Goal: Information Seeking & Learning: Learn about a topic

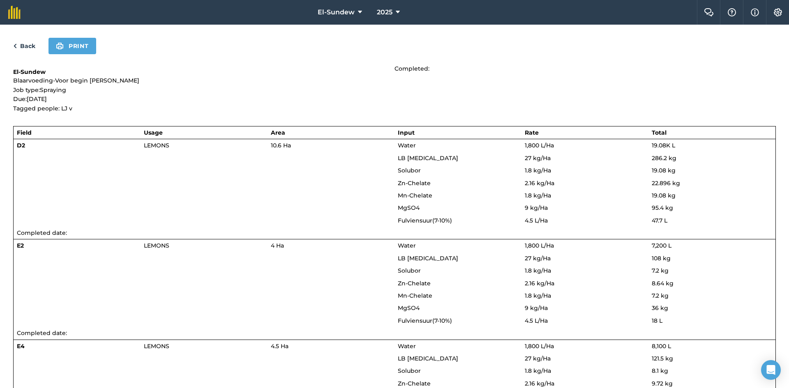
drag, startPoint x: 0, startPoint y: 0, endPoint x: 26, endPoint y: 43, distance: 49.9
click at [26, 43] on link "Back" at bounding box center [24, 46] width 22 height 10
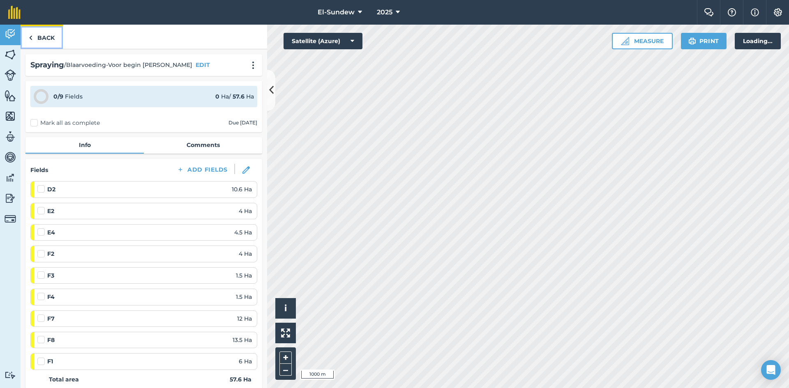
click at [37, 39] on link "Back" at bounding box center [42, 37] width 42 height 24
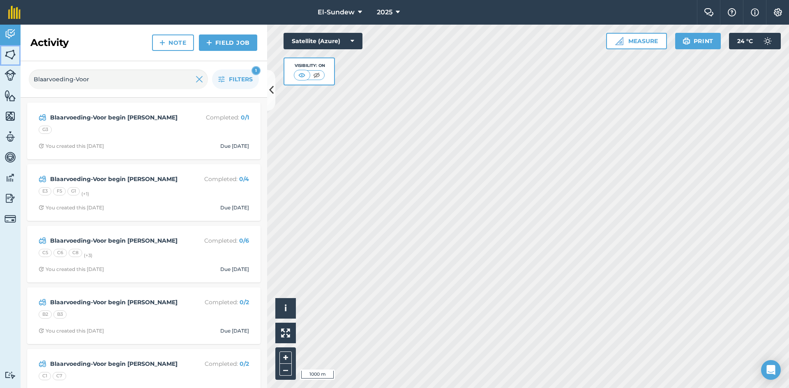
click at [4, 63] on link "Fields" at bounding box center [10, 55] width 21 height 21
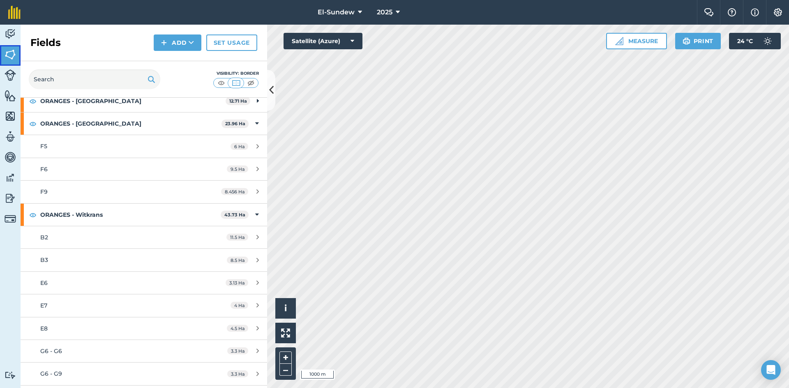
scroll to position [137, 0]
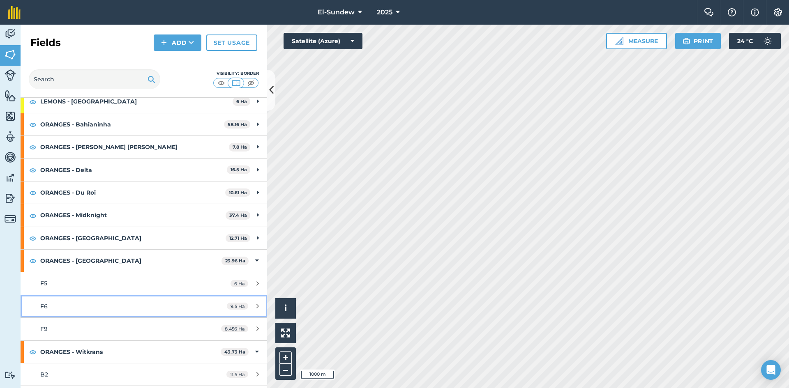
click at [101, 303] on div "F6" at bounding box center [117, 306] width 154 height 9
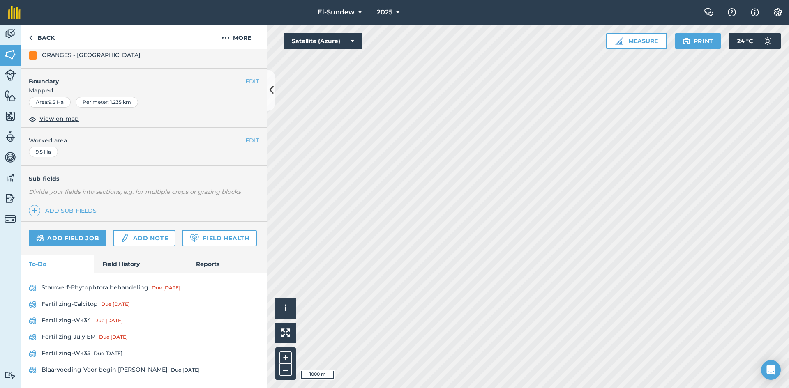
scroll to position [138, 0]
click at [111, 264] on link "Field History" at bounding box center [140, 264] width 93 height 18
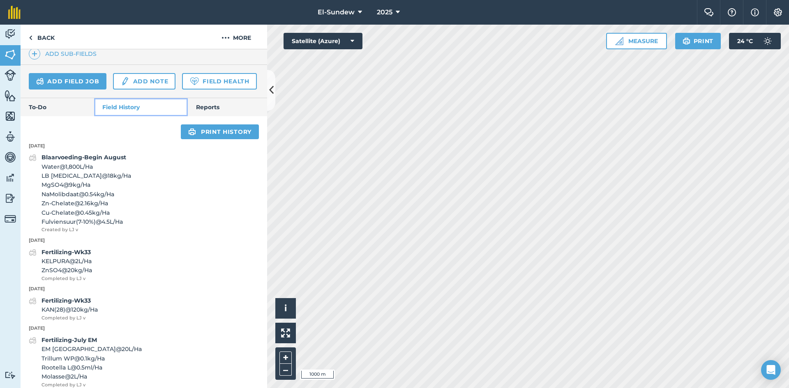
scroll to position [275, 0]
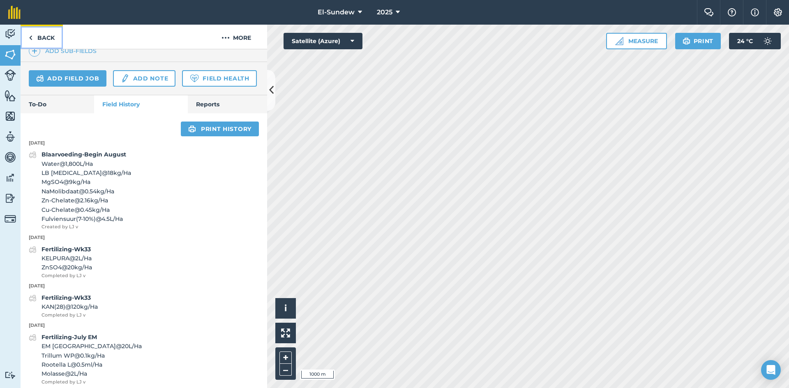
click at [47, 42] on link "Back" at bounding box center [42, 37] width 42 height 24
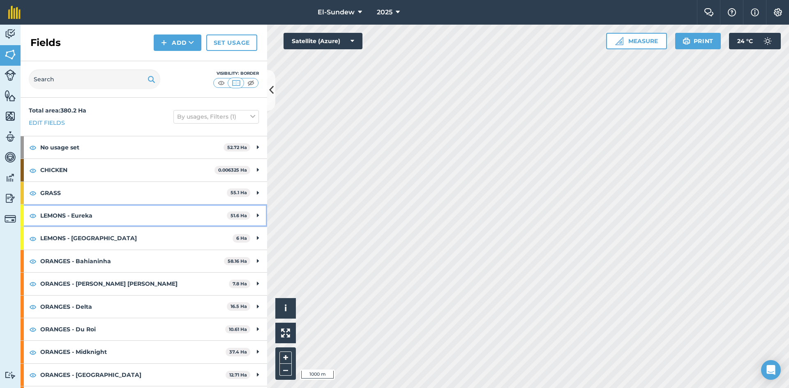
click at [72, 214] on strong "LEMONS - Eureka" at bounding box center [133, 216] width 186 height 22
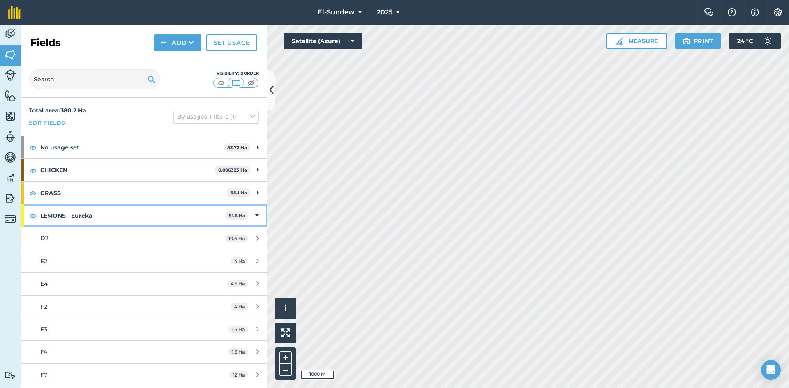
scroll to position [137, 0]
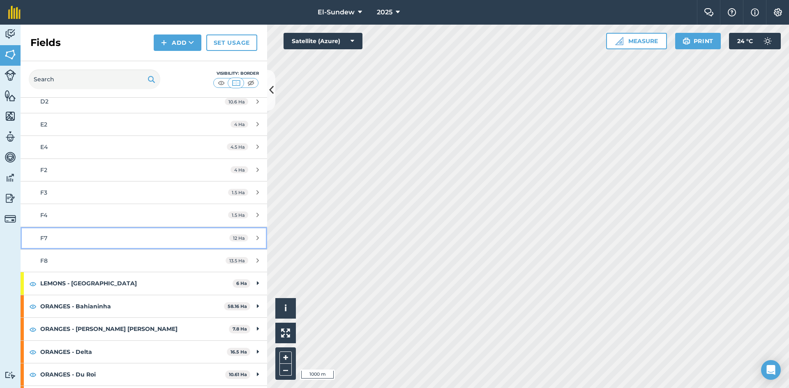
click at [94, 236] on div "F7" at bounding box center [117, 238] width 154 height 9
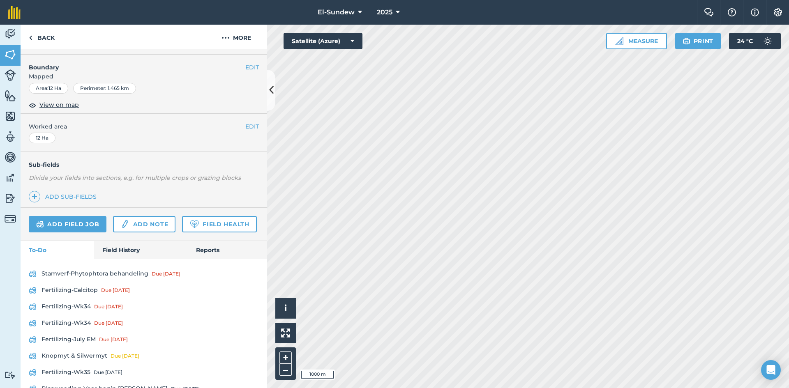
scroll to position [137, 0]
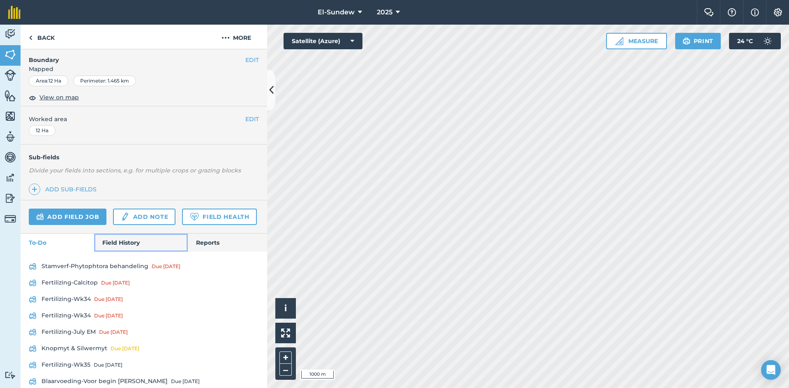
click at [116, 252] on link "Field History" at bounding box center [140, 243] width 93 height 18
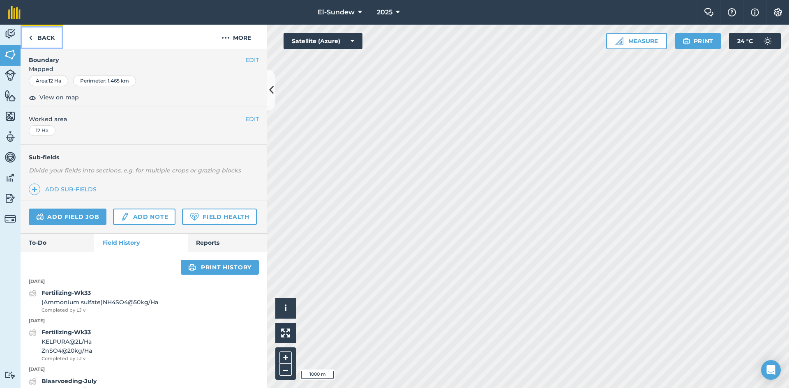
click at [39, 34] on link "Back" at bounding box center [42, 37] width 42 height 24
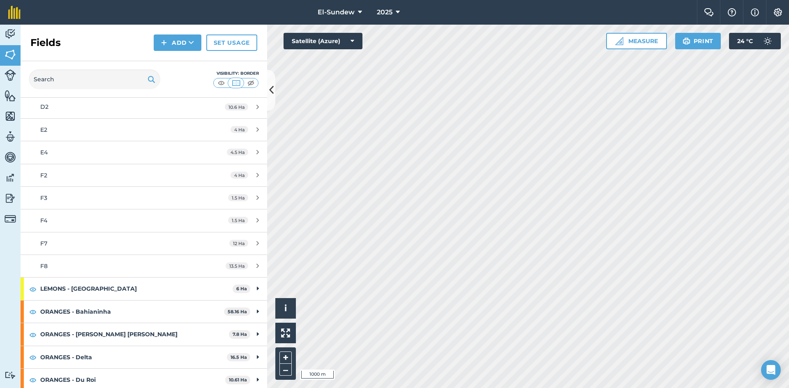
scroll to position [137, 0]
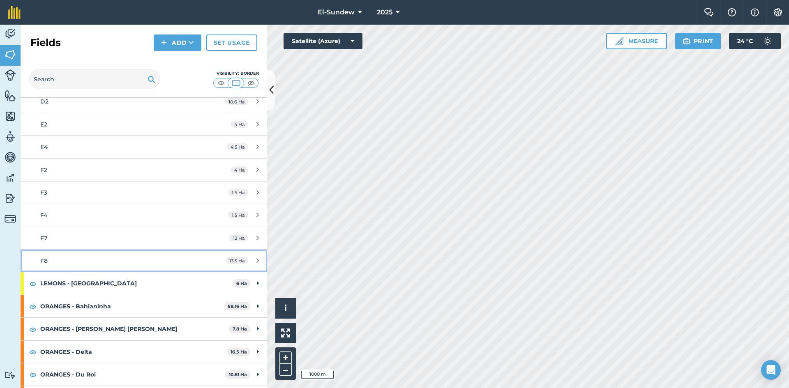
click at [86, 269] on link "F8 13.5 Ha" at bounding box center [144, 261] width 246 height 22
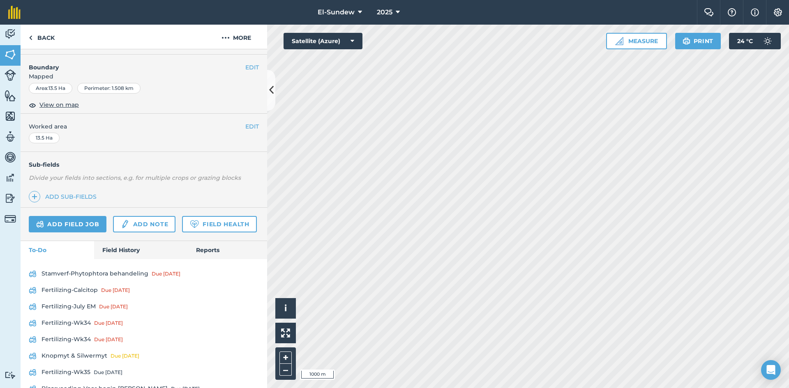
scroll to position [137, 0]
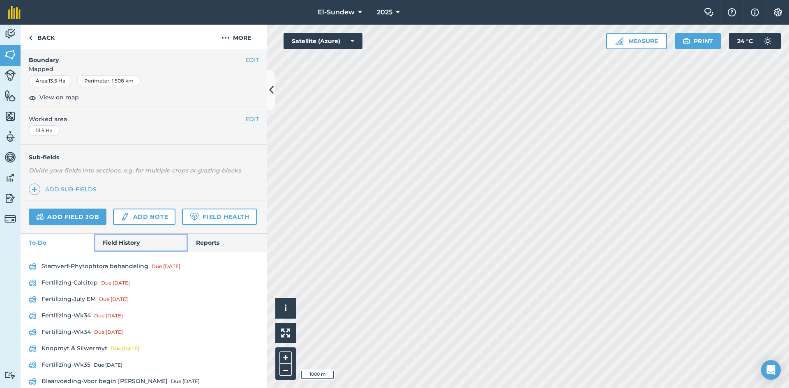
click at [129, 252] on link "Field History" at bounding box center [140, 243] width 93 height 18
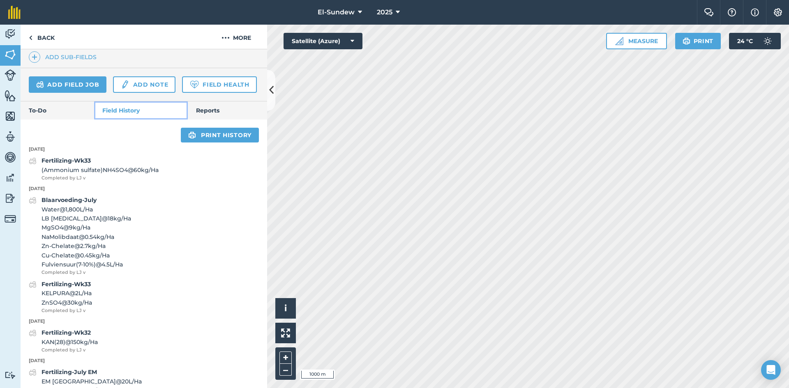
scroll to position [274, 0]
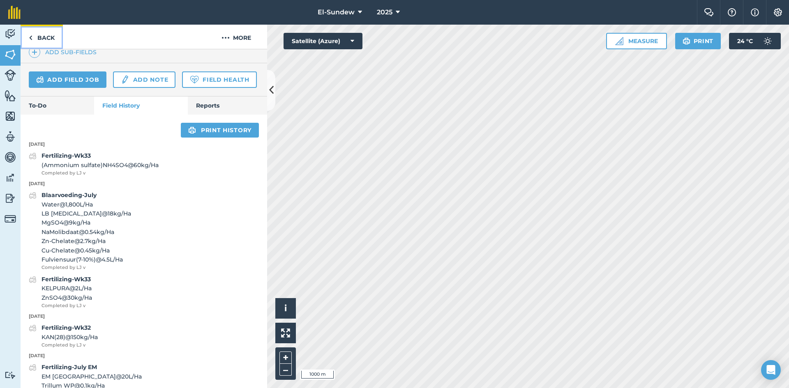
click at [51, 35] on link "Back" at bounding box center [42, 37] width 42 height 24
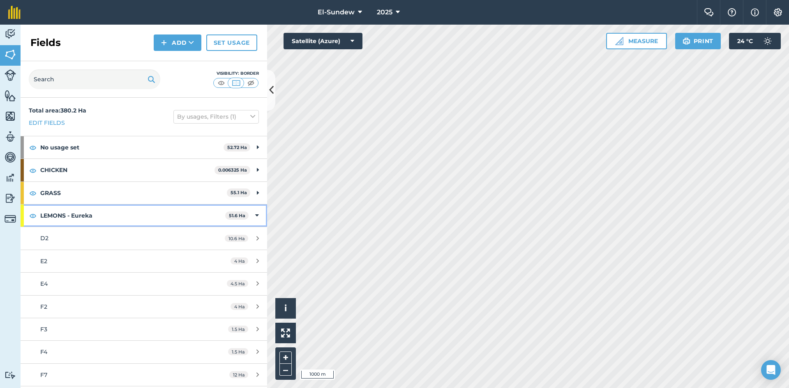
click at [94, 213] on strong "LEMONS - Eureka" at bounding box center [132, 216] width 185 height 22
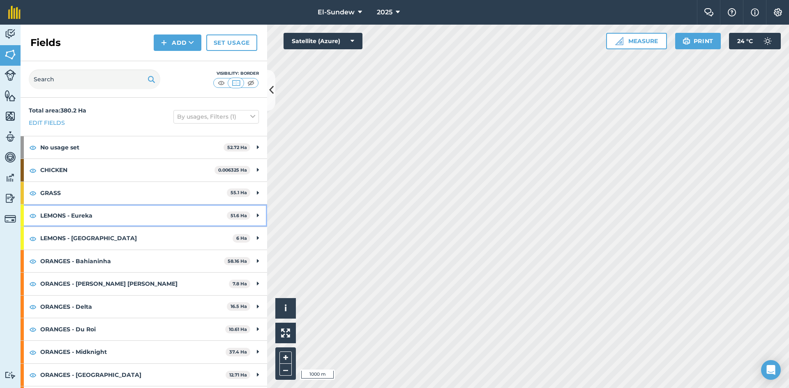
scroll to position [137, 0]
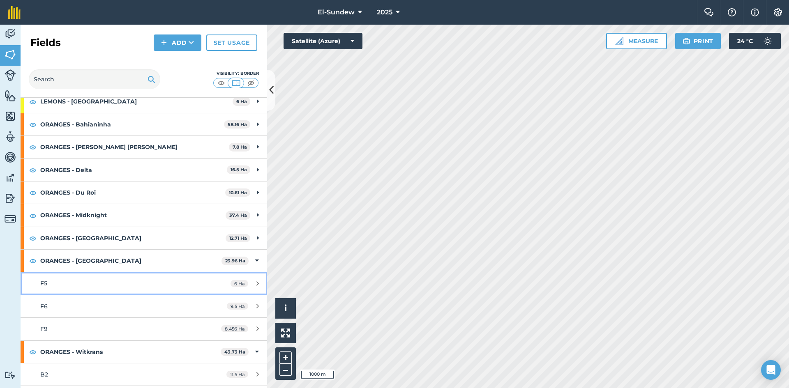
click at [100, 281] on div "F5" at bounding box center [117, 283] width 154 height 9
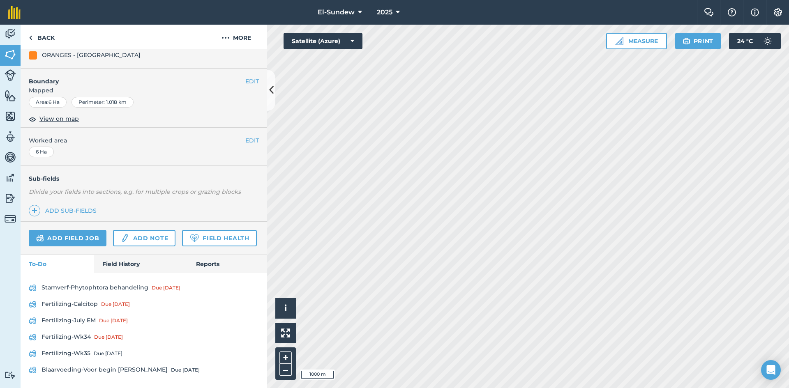
scroll to position [137, 0]
click at [113, 267] on link "Field History" at bounding box center [140, 264] width 93 height 18
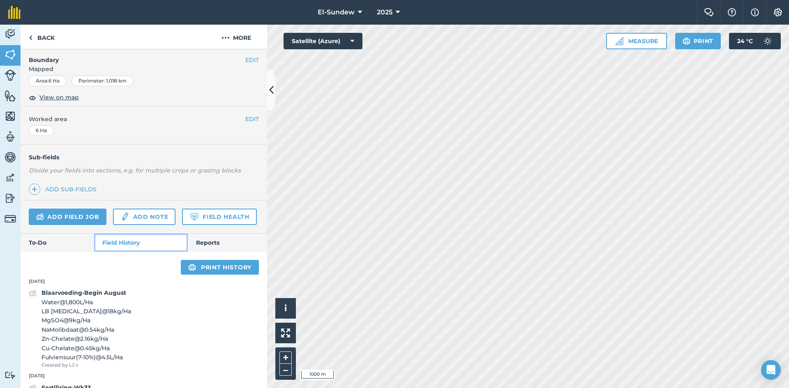
scroll to position [274, 0]
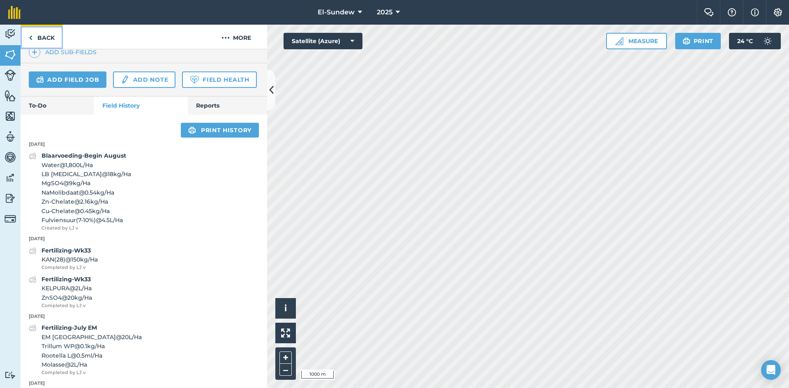
click at [46, 40] on link "Back" at bounding box center [42, 37] width 42 height 24
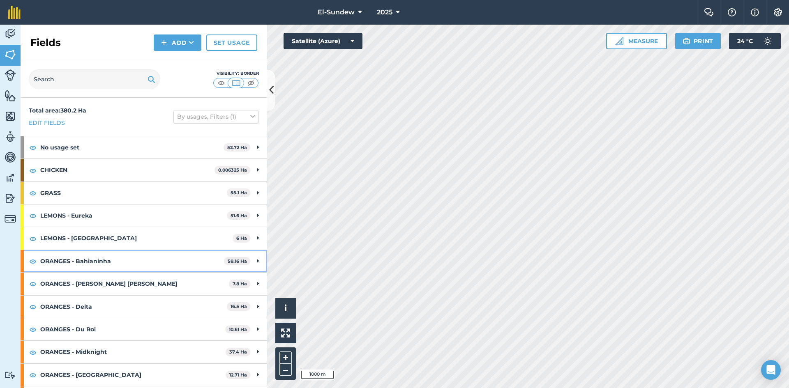
click at [133, 258] on strong "ORANGES - Bahianinha" at bounding box center [132, 261] width 184 height 22
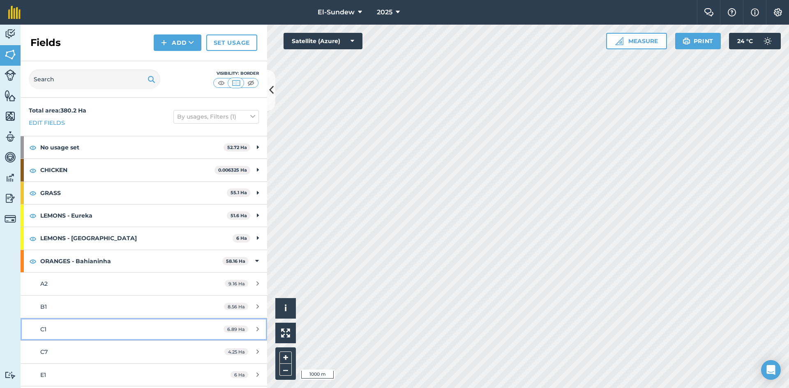
click at [103, 330] on div "C1" at bounding box center [117, 329] width 154 height 9
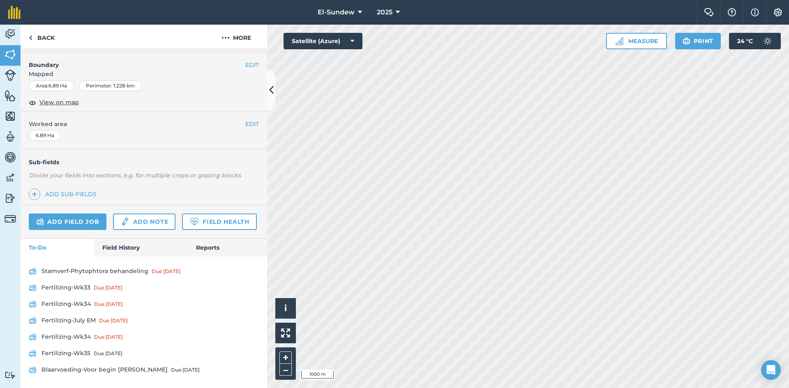
scroll to position [137, 0]
click at [121, 275] on div "Stamverf-Phytophtora behandeling Due [DATE] Fertilizing-Wk33 Due [DATE] Fertili…" at bounding box center [144, 322] width 246 height 131
click at [127, 257] on link "Field History" at bounding box center [140, 248] width 93 height 18
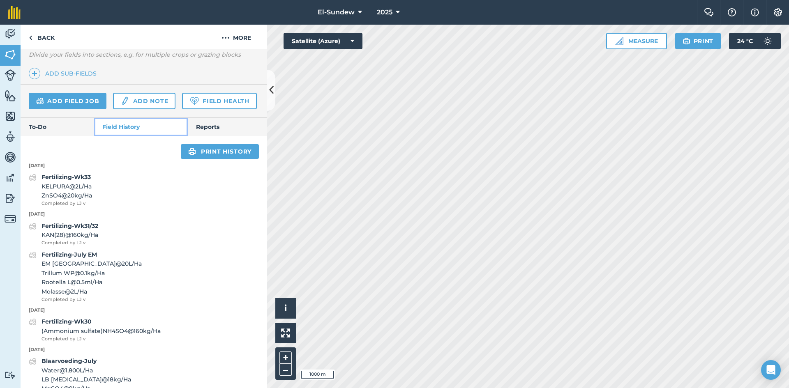
scroll to position [274, 0]
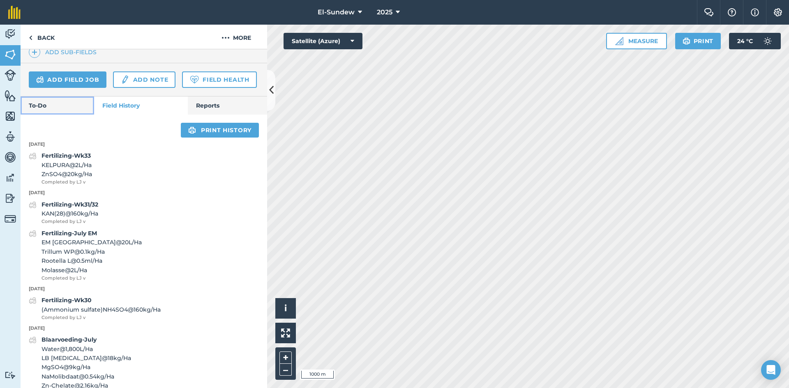
click at [38, 115] on link "To-Do" at bounding box center [58, 106] width 74 height 18
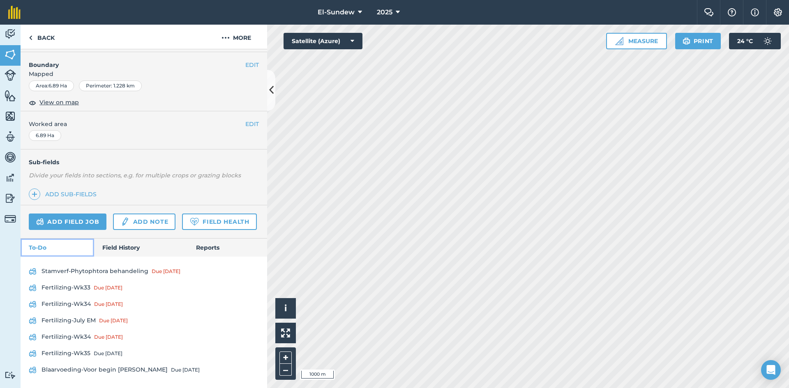
scroll to position [155, 0]
click at [65, 282] on link "Fertilizing-Wk33 Due [DATE]" at bounding box center [144, 287] width 230 height 13
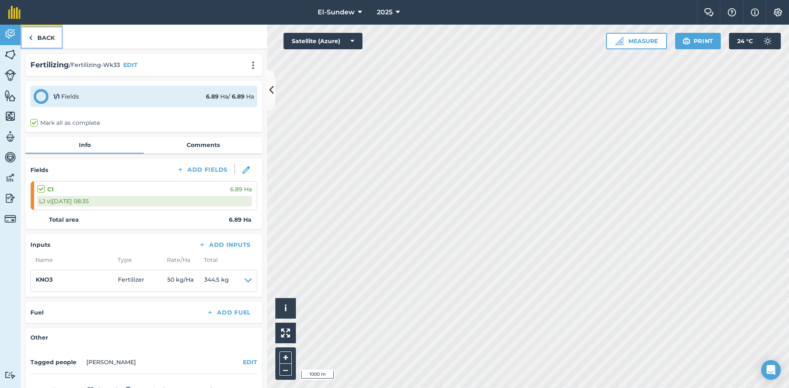
click at [53, 35] on link "Back" at bounding box center [42, 37] width 42 height 24
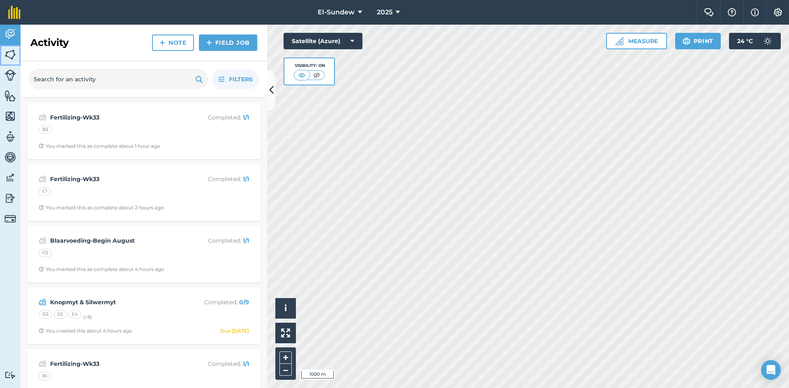
click at [11, 53] on img at bounding box center [11, 54] width 12 height 12
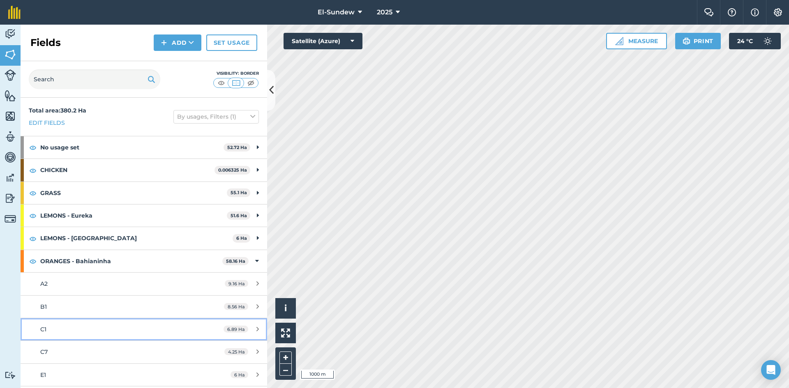
click at [102, 327] on div "C1" at bounding box center [117, 329] width 154 height 9
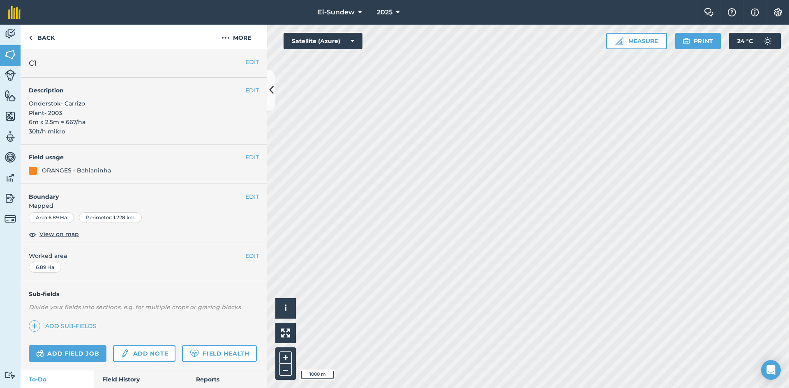
scroll to position [137, 0]
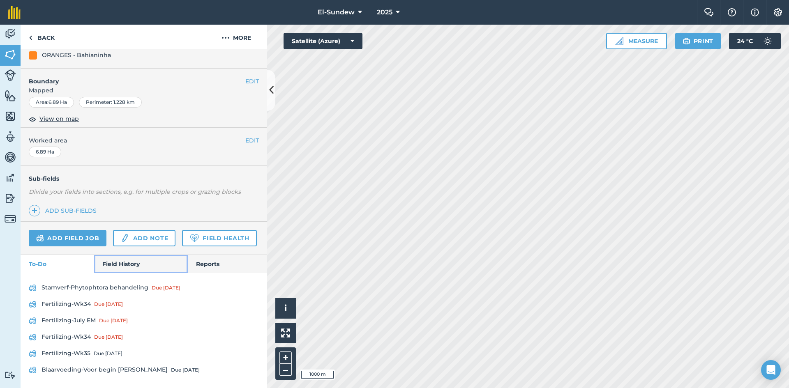
click at [121, 266] on link "Field History" at bounding box center [140, 264] width 93 height 18
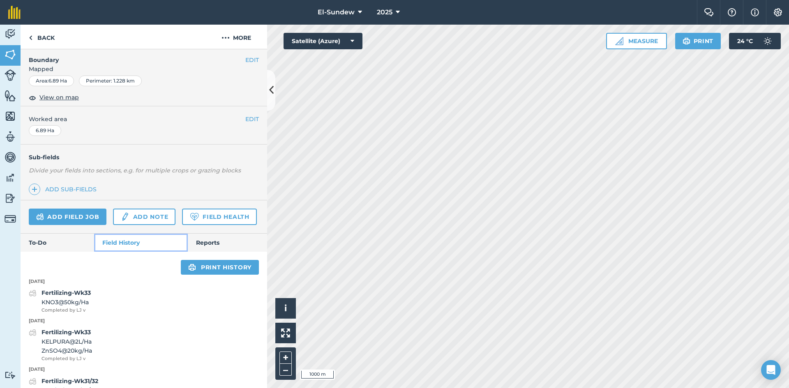
scroll to position [274, 0]
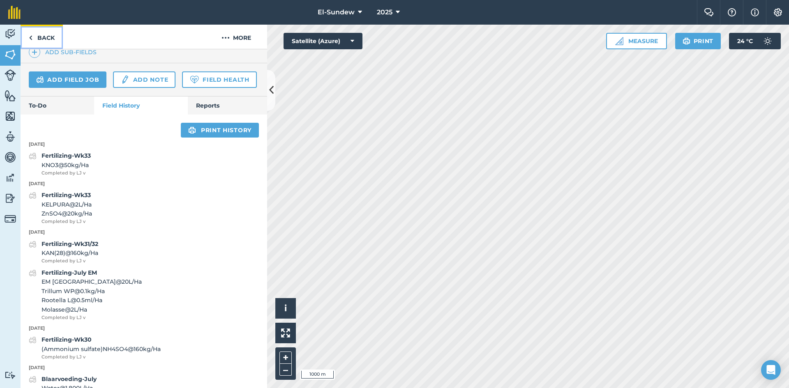
click at [53, 45] on link "Back" at bounding box center [42, 37] width 42 height 24
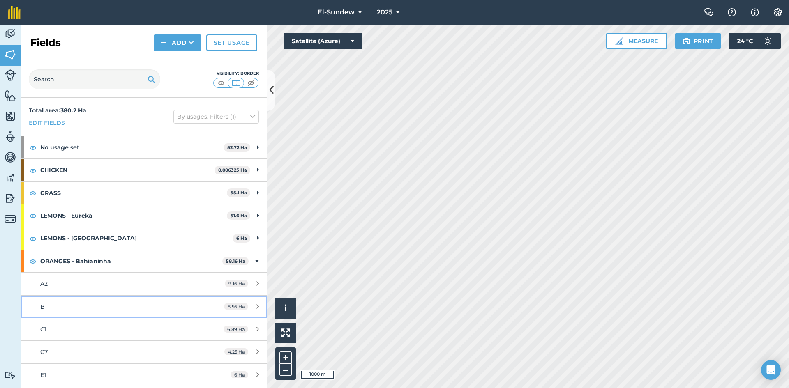
click at [96, 304] on div "B1" at bounding box center [117, 306] width 154 height 9
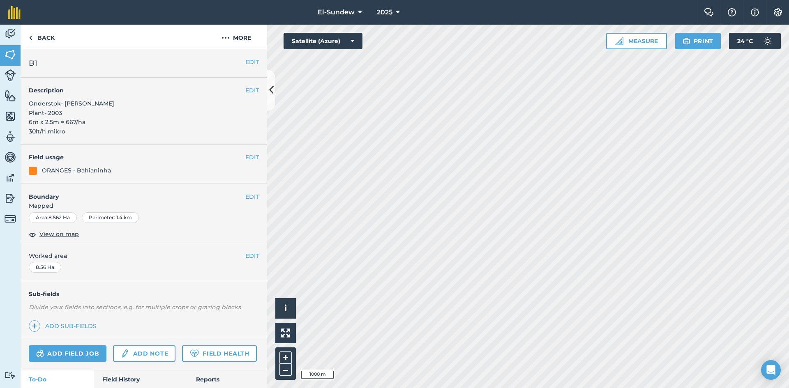
scroll to position [137, 0]
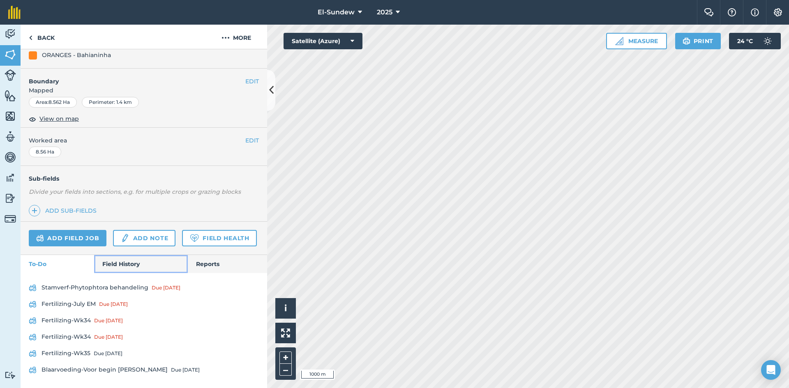
click at [113, 267] on link "Field History" at bounding box center [140, 264] width 93 height 18
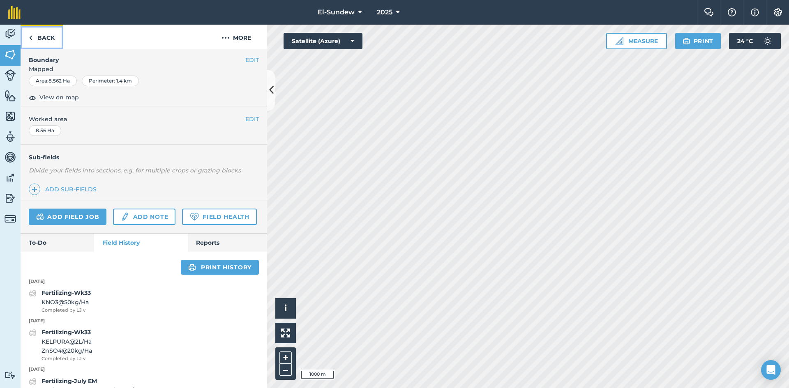
click at [46, 42] on link "Back" at bounding box center [42, 37] width 42 height 24
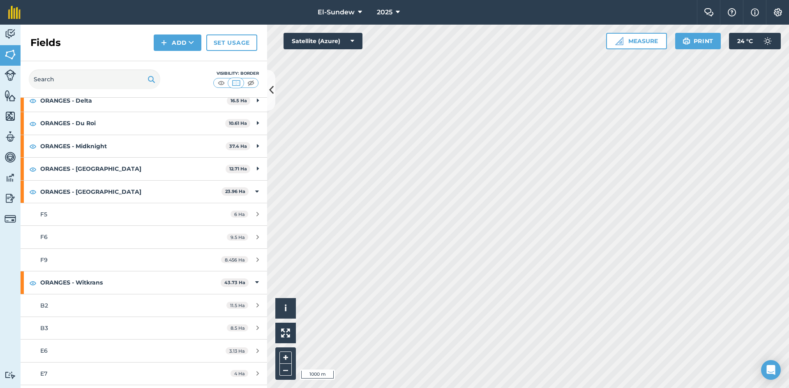
scroll to position [548, 0]
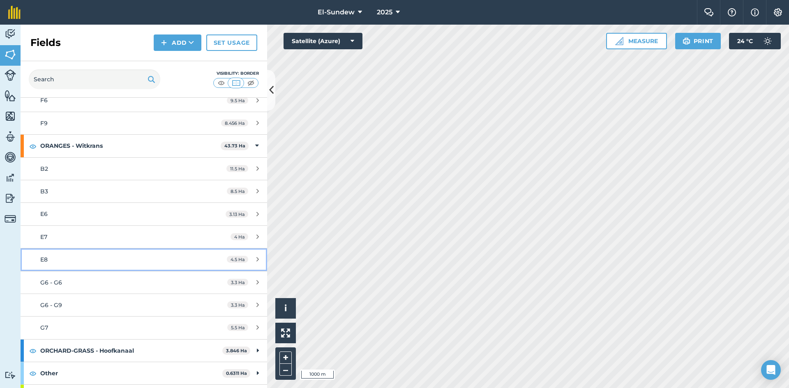
click at [103, 263] on div "E8" at bounding box center [117, 259] width 154 height 9
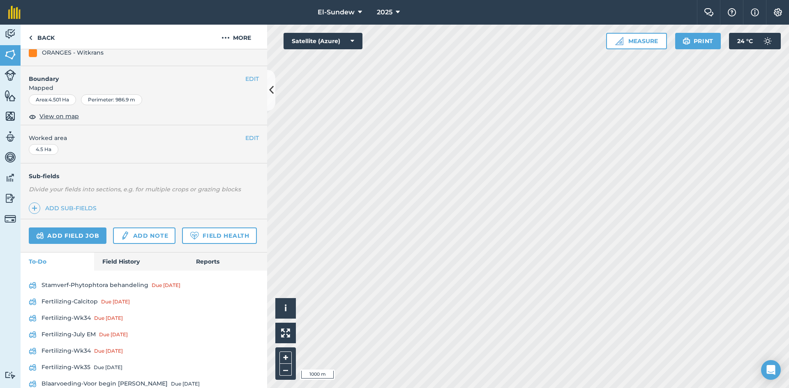
scroll to position [155, 0]
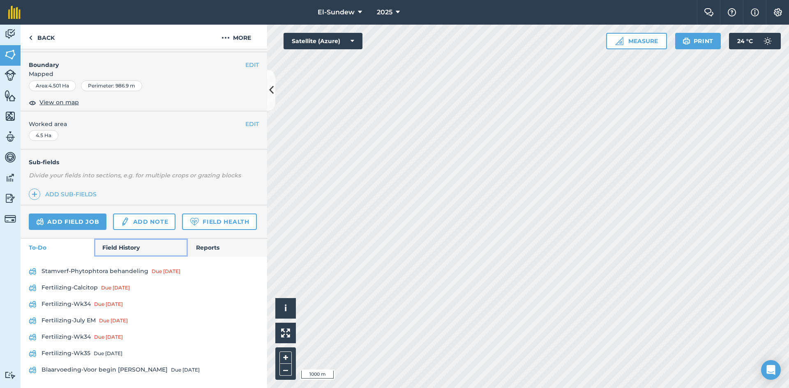
click at [118, 249] on link "Field History" at bounding box center [140, 248] width 93 height 18
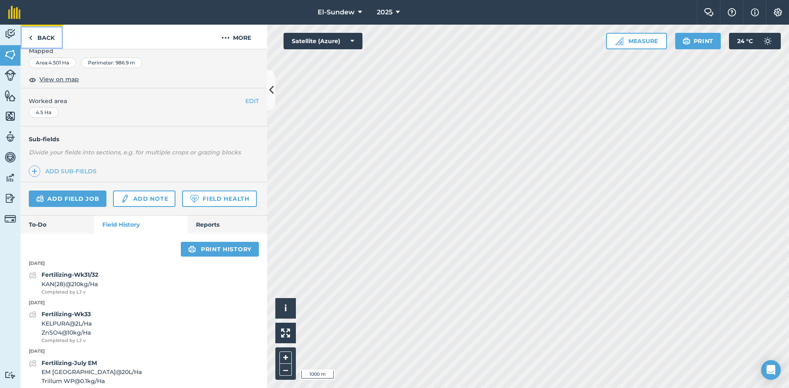
click at [47, 42] on link "Back" at bounding box center [42, 37] width 42 height 24
